Goal: Navigation & Orientation: Find specific page/section

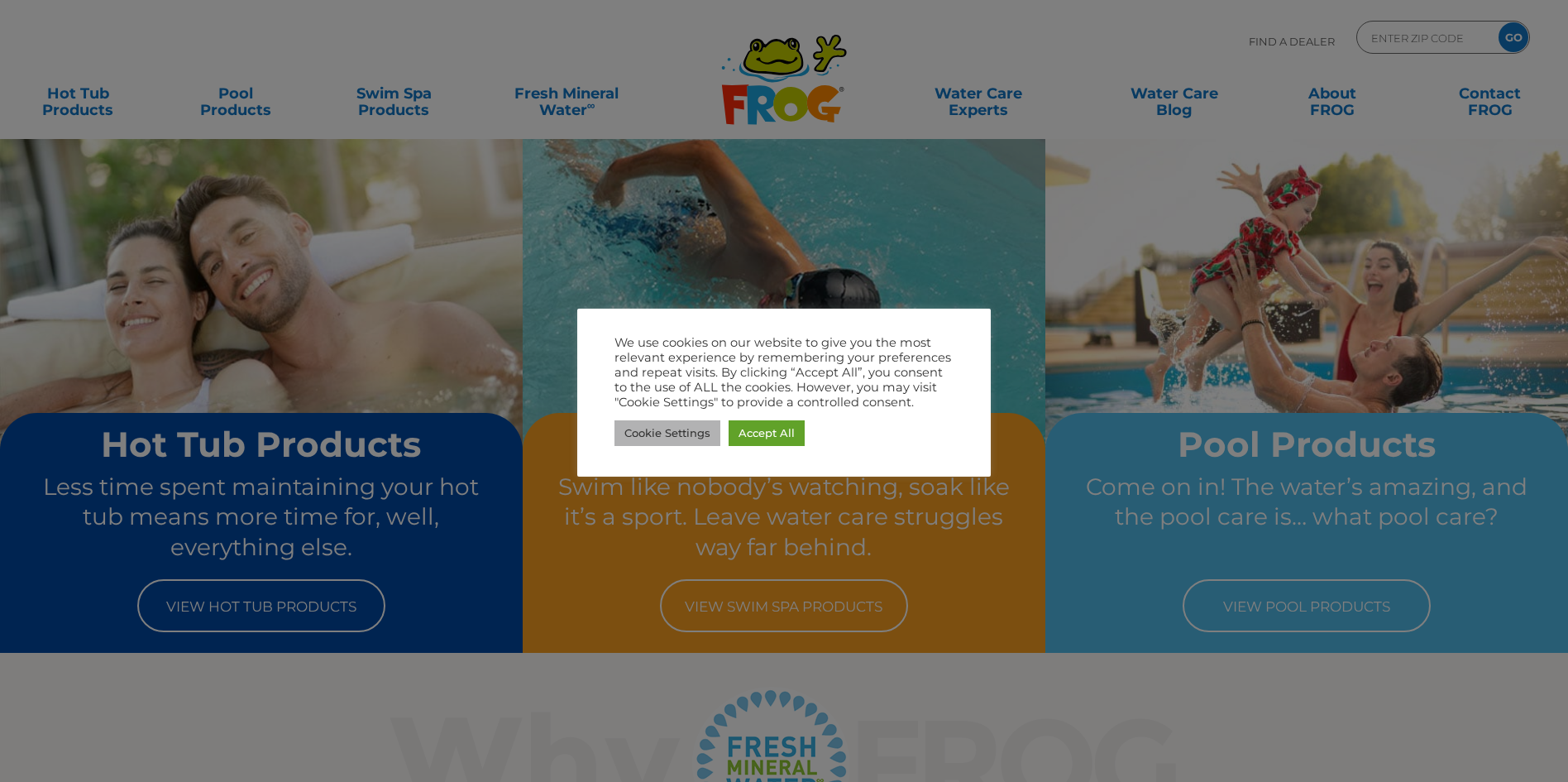
click at [674, 436] on link "Cookie Settings" at bounding box center [667, 433] width 106 height 26
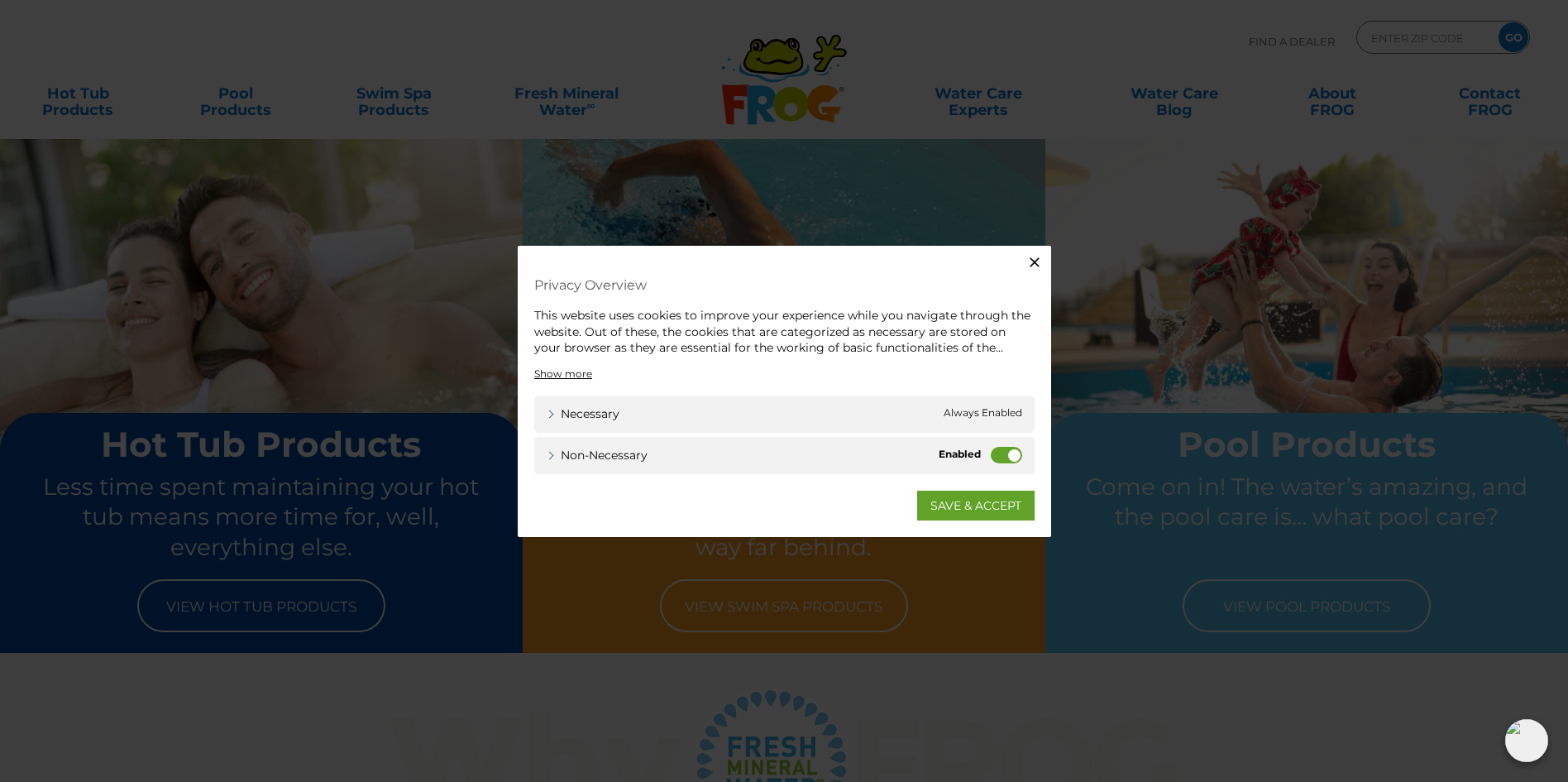
click at [1012, 457] on label "Non-necessary" at bounding box center [1007, 454] width 31 height 17
click at [0, 0] on input "Non-necessary" at bounding box center [0, 0] width 0 height 0
click at [991, 506] on link "SAVE & ACCEPT" at bounding box center [976, 504] width 118 height 29
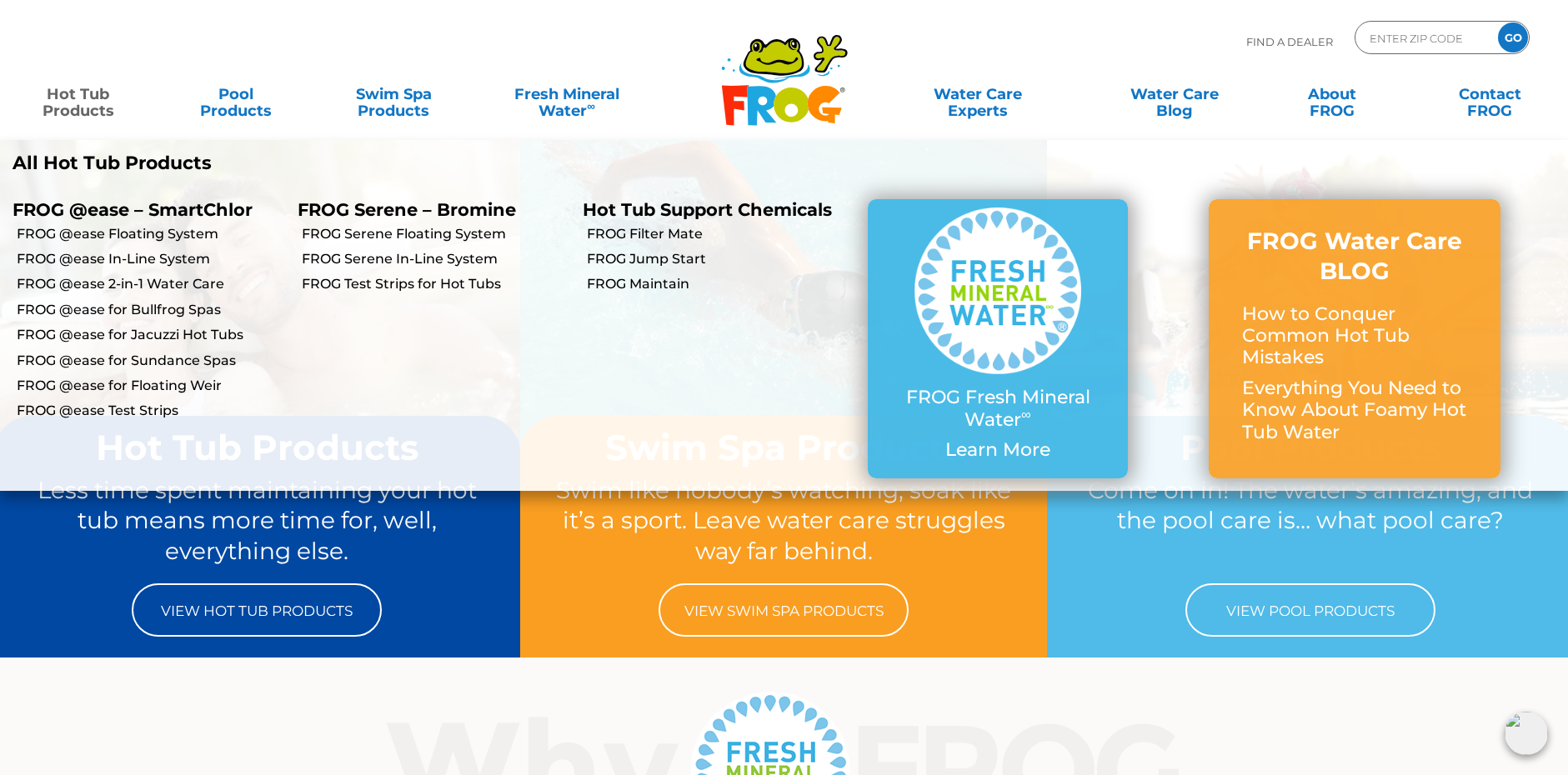
click at [76, 96] on link "Hot Tub Products" at bounding box center [78, 94] width 122 height 33
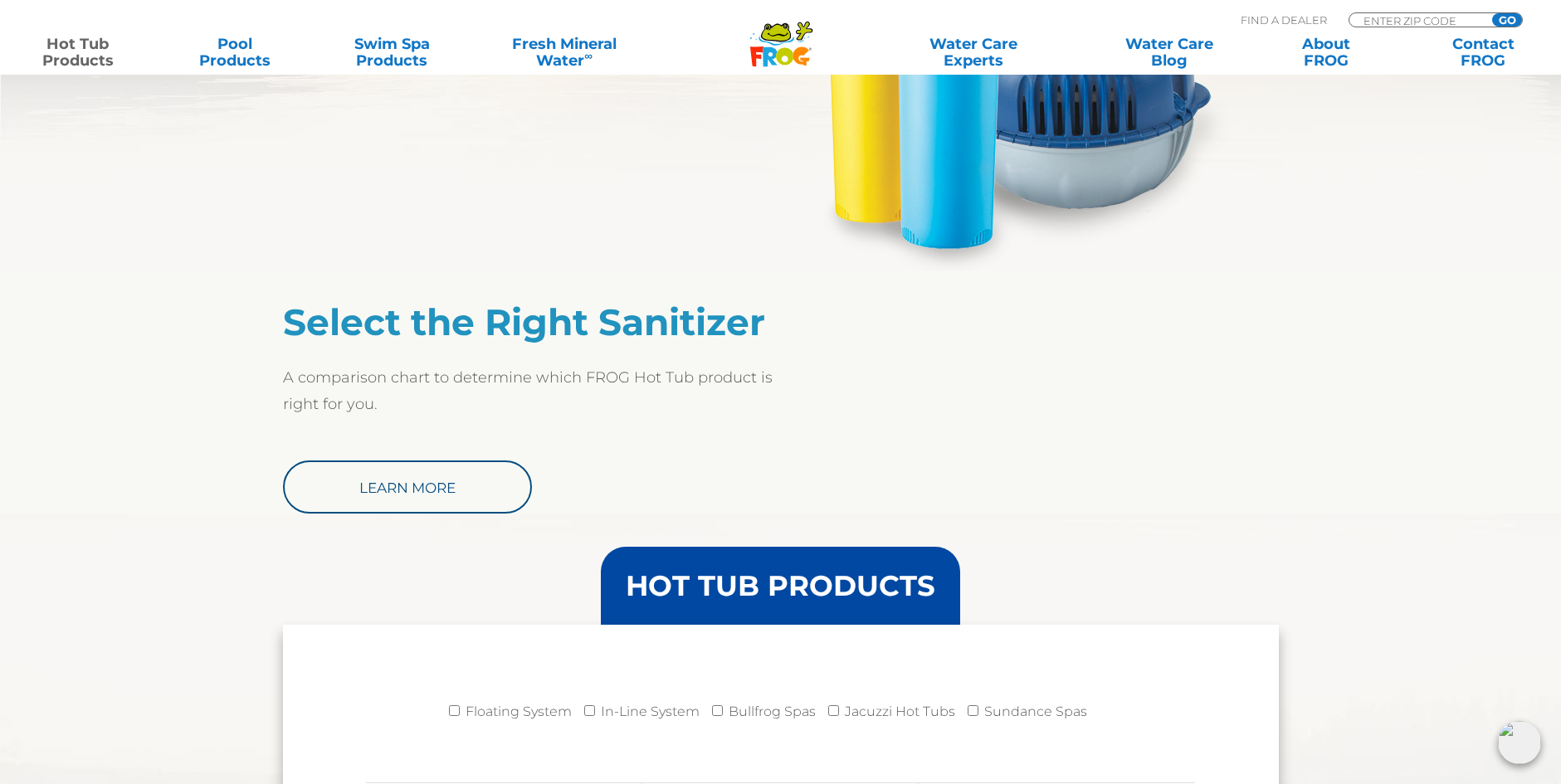
scroll to position [1245, 0]
